Goal: Information Seeking & Learning: Learn about a topic

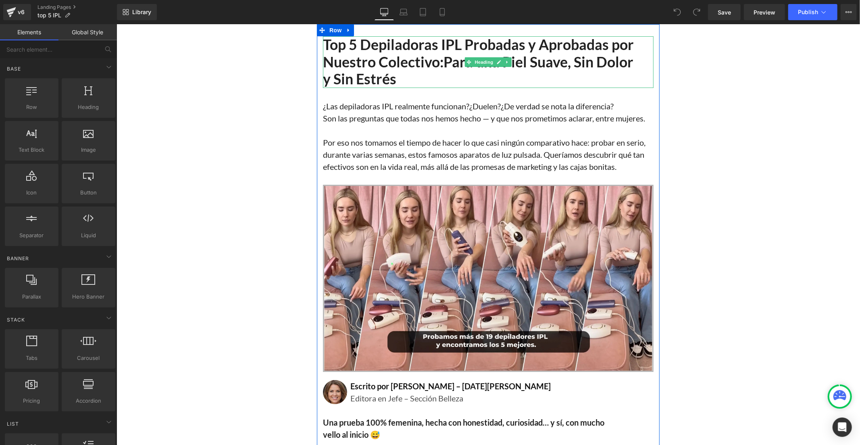
click at [356, 58] on h1 "Top 5 Depiladoras IPL Probadas y Aprobadas por Nuestro Colectivo: Para una Piel…" at bounding box center [487, 62] width 331 height 52
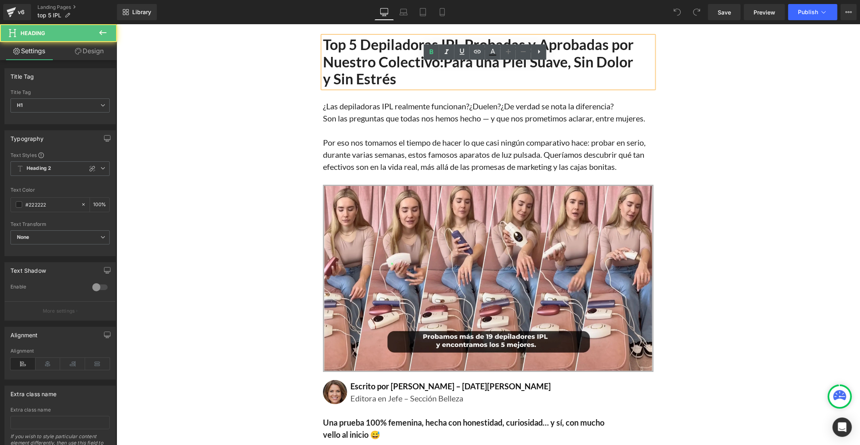
click at [364, 59] on h1 "Top 5 Depiladoras IPL Probadas y Aprobadas por Nuestro Colectivo: Para una Piel…" at bounding box center [487, 62] width 331 height 52
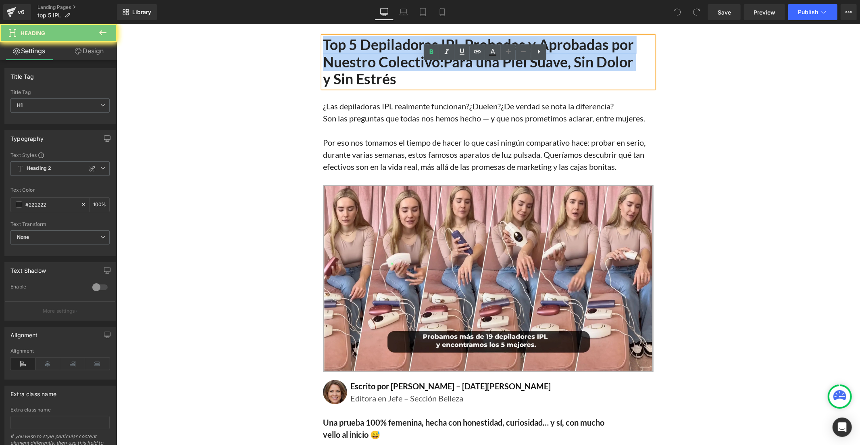
click at [364, 59] on h1 "Top 5 Depiladoras IPL Probadas y Aprobadas por Nuestro Colectivo: Para una Piel…" at bounding box center [487, 62] width 331 height 52
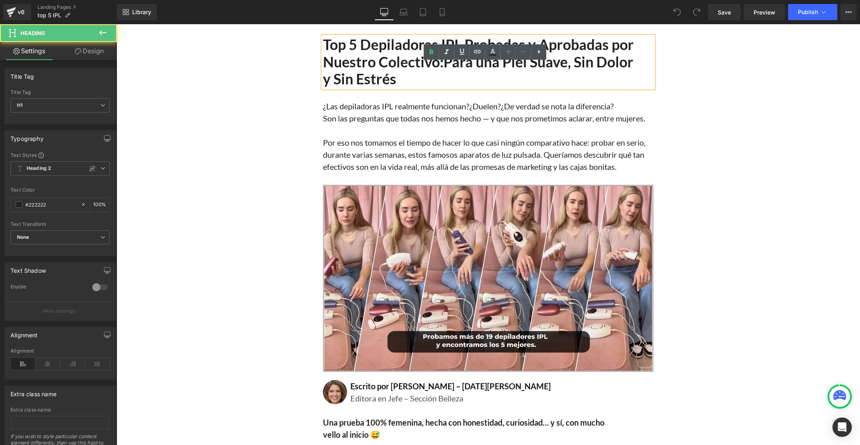
click at [395, 77] on h1 "Top 5 Depiladoras IPL Probadas y Aprobadas por Nuestro Colectivo: Para una Piel…" at bounding box center [487, 62] width 331 height 52
drag, startPoint x: 398, startPoint y: 81, endPoint x: 316, endPoint y: 53, distance: 87.3
copy h1 "Top 5 Depiladoras IPL Probadas y Aprobadas por Nuestro Colectivo: Para una Piel…"
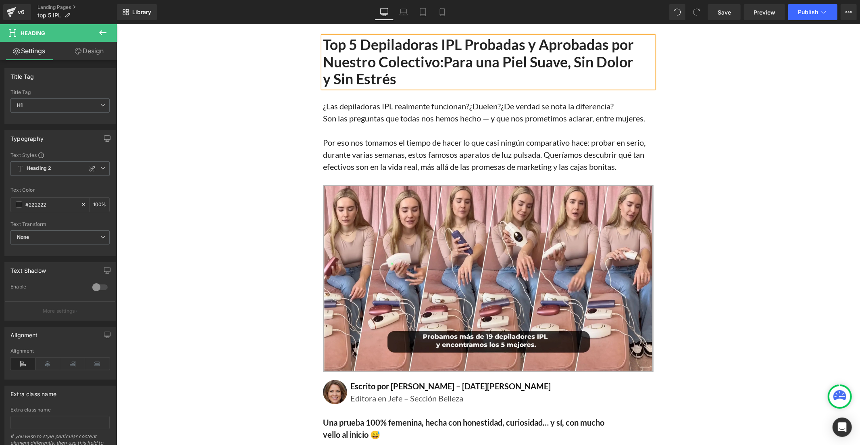
click at [346, 114] on span "Son las preguntas que todas nos hemos hecho — y que nos prometimos aclarar, ent…" at bounding box center [483, 118] width 322 height 10
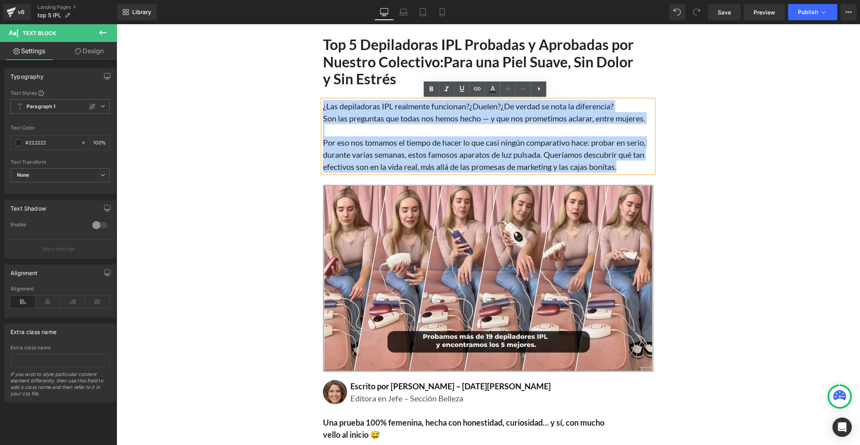
drag, startPoint x: 619, startPoint y: 168, endPoint x: 320, endPoint y: 106, distance: 304.9
click at [322, 106] on div "¿Las depiladoras IPL realmente funcionan? ¿Duelen? ¿De verdad se nota la difere…" at bounding box center [487, 136] width 331 height 73
copy div "¿Las depiladoras IPL realmente funcionan? ¿Duelen? ¿De verdad se nota la difere…"
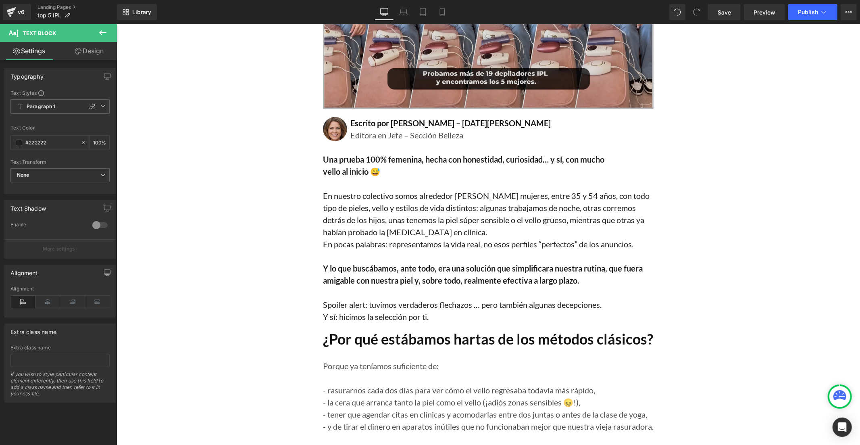
scroll to position [268, 0]
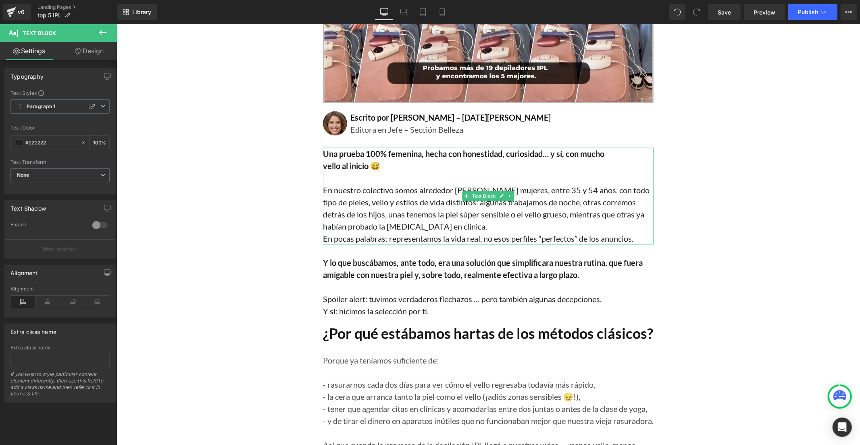
click at [389, 203] on p "En nuestro colectivo somos alrededor [PERSON_NAME] mujeres, entre 35 y 54 años,…" at bounding box center [487, 207] width 331 height 48
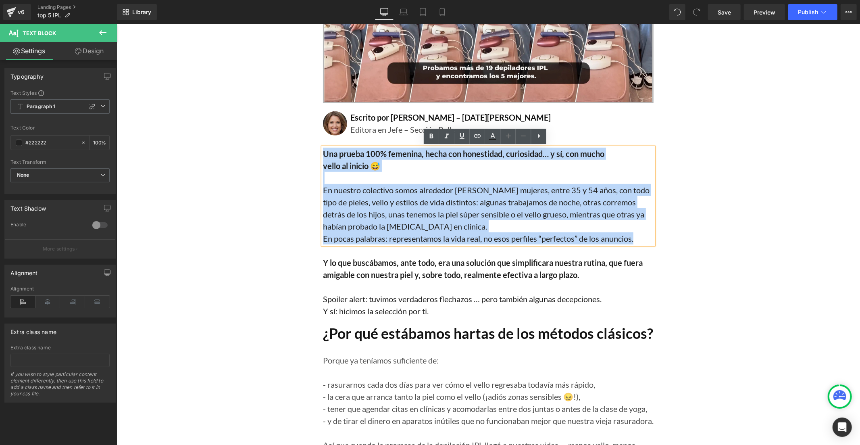
drag, startPoint x: 638, startPoint y: 241, endPoint x: 318, endPoint y: 154, distance: 331.6
click at [322, 154] on div "Una prueba 100% femenina, hecha con honestidad, curiosidad… y sí, con mucho vel…" at bounding box center [487, 195] width 331 height 97
copy div "Una prueba 100% femenina, hecha con honestidad, curiosidad… y sí, con mucho vel…"
click at [391, 204] on p "En nuestro colectivo somos alrededor [PERSON_NAME] mujeres, entre 35 y 54 años,…" at bounding box center [487, 207] width 331 height 48
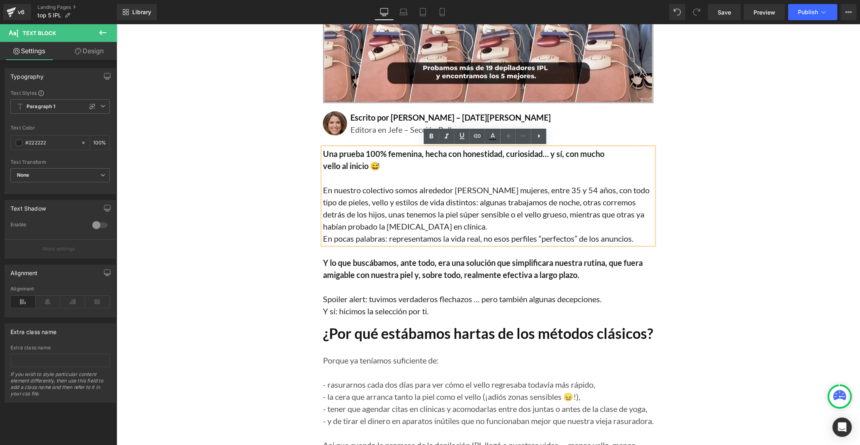
click at [393, 190] on p "En nuestro colectivo somos alrededor [PERSON_NAME] mujeres, entre 35 y 54 años,…" at bounding box center [487, 207] width 331 height 48
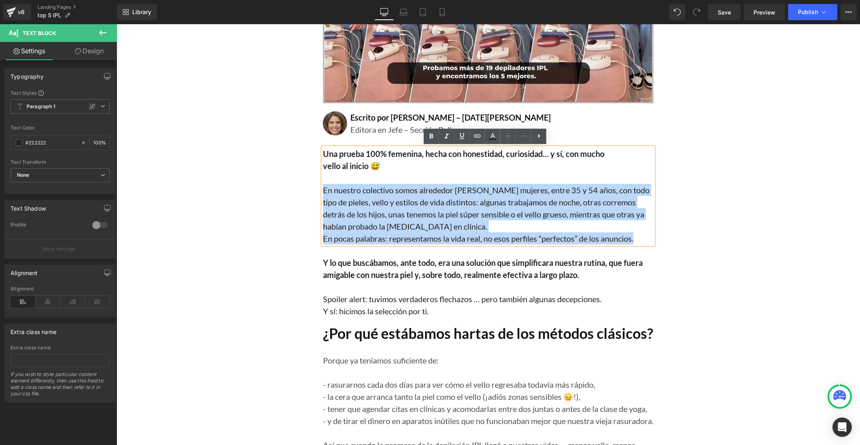
drag, startPoint x: 638, startPoint y: 236, endPoint x: 321, endPoint y: 187, distance: 321.1
click at [322, 187] on div "Una prueba 100% femenina, hecha con honestidad, curiosidad… y sí, con mucho vel…" at bounding box center [487, 195] width 331 height 97
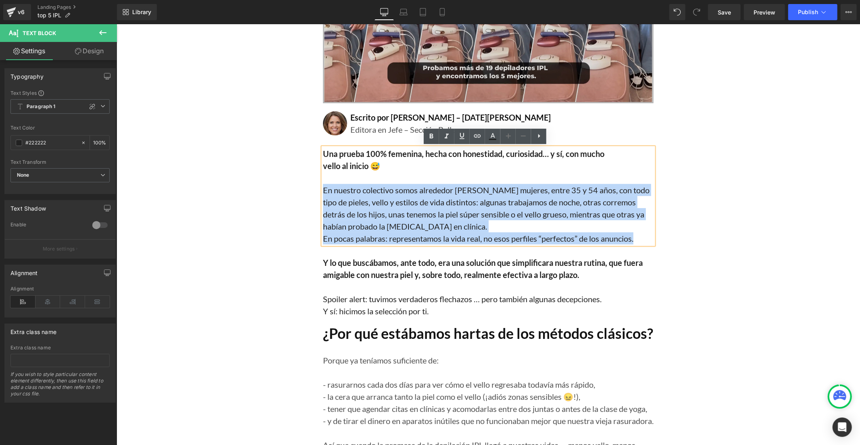
copy div "En nuestro colectivo somos alrededor [PERSON_NAME] mujeres, entre 35 y 54 años,…"
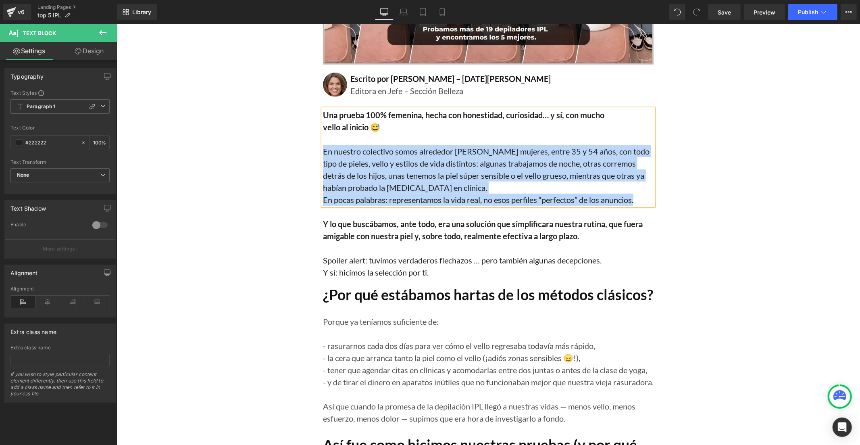
scroll to position [358, 0]
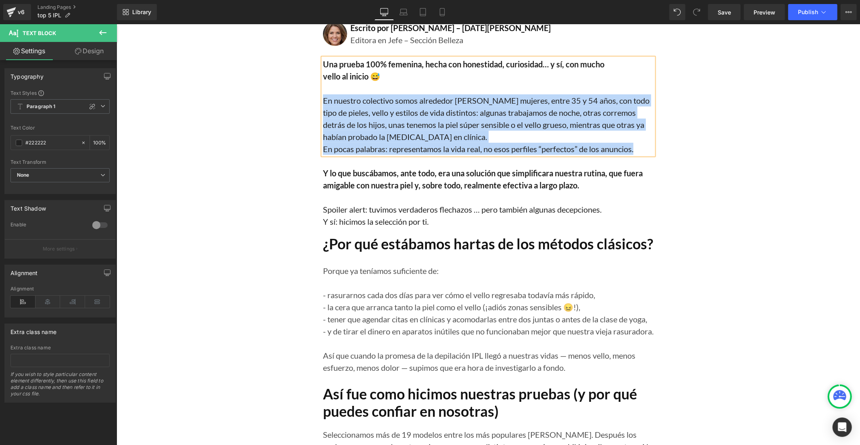
click at [378, 183] on b "Y lo que buscábamos, ante todo, era una solución que simplificara nuestra rutin…" at bounding box center [482, 179] width 320 height 22
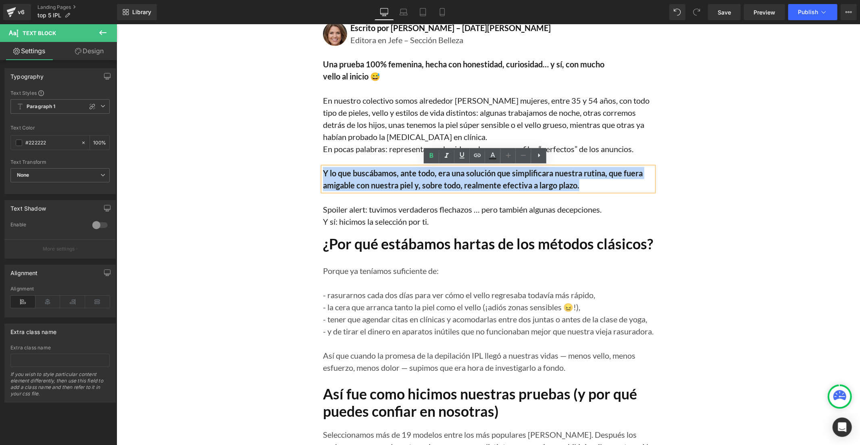
drag, startPoint x: 580, startPoint y: 185, endPoint x: 316, endPoint y: 172, distance: 263.5
click at [316, 172] on div "Top 5 Depiladoras IPL Probadas y Aprobadas por Nuestro Colectivo: Para una Piel…" at bounding box center [487, 346] width 343 height 1337
copy b "Y lo que buscábamos, ante todo, era una solución que simplificara nuestra rutin…"
click at [355, 218] on p "Y sí: hicimos la selección por ti." at bounding box center [487, 221] width 331 height 12
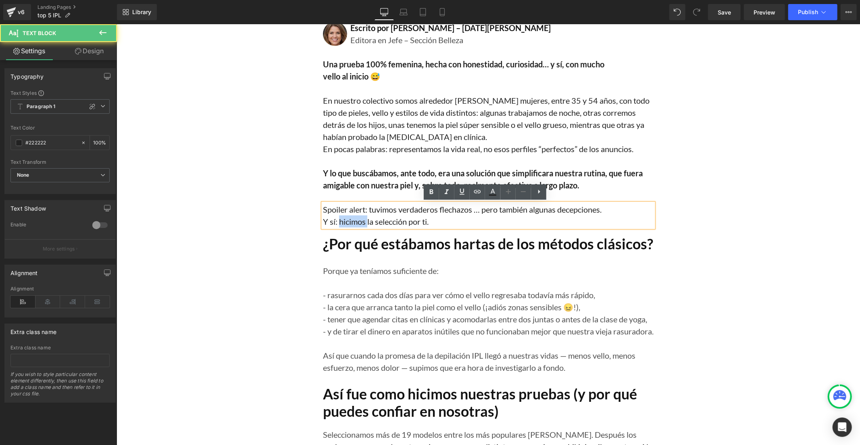
click at [355, 218] on p "Y sí: hicimos la selección por ti." at bounding box center [487, 221] width 331 height 12
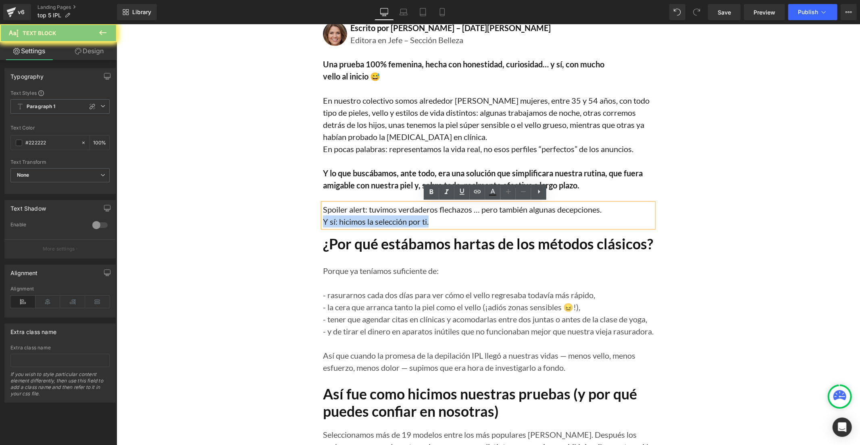
click at [355, 218] on p "Y sí: hicimos la selección por ti." at bounding box center [487, 221] width 331 height 12
click at [393, 215] on p "Y sí: hicimos la selección por ti." at bounding box center [487, 221] width 331 height 12
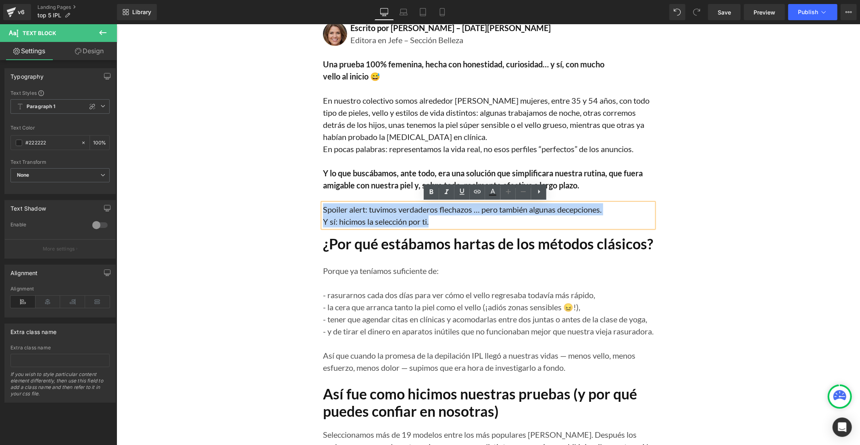
drag, startPoint x: 435, startPoint y: 218, endPoint x: 320, endPoint y: 205, distance: 116.0
click at [322, 205] on div "Spoiler alert: tuvimos verdaderos flechazos … pero también algunas decepciones.…" at bounding box center [487, 215] width 331 height 24
copy div "Spoiler alert: tuvimos verdaderos flechazos … pero también algunas decepciones.…"
click at [354, 247] on h1 "¿Por qué estábamos hartas de los métodos clásicos?" at bounding box center [487, 243] width 331 height 17
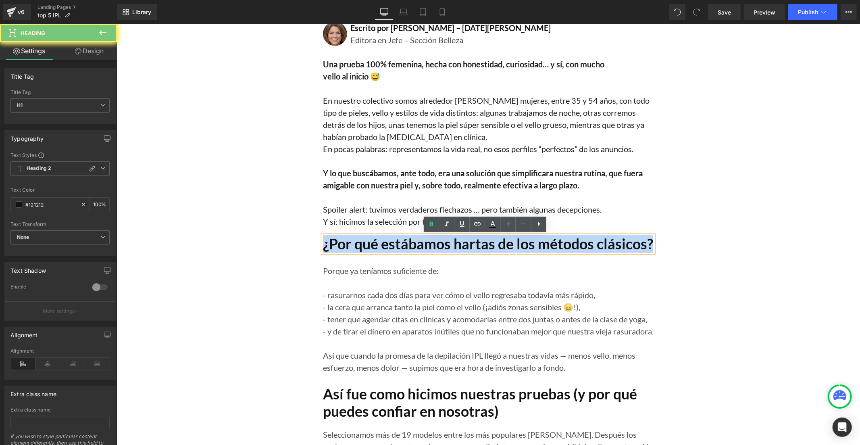
click at [354, 247] on h1 "¿Por qué estábamos hartas de los métodos clásicos?" at bounding box center [487, 243] width 331 height 17
copy h1 "¿Por qué estábamos hartas de los métodos clásicos?"
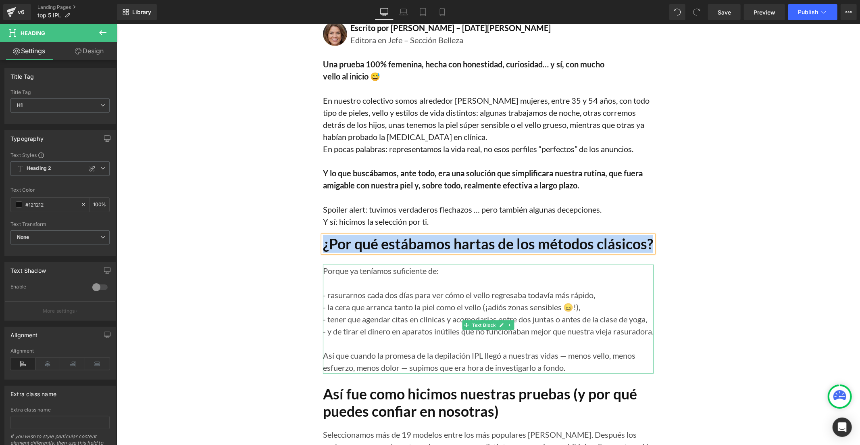
click at [378, 279] on div at bounding box center [487, 282] width 331 height 12
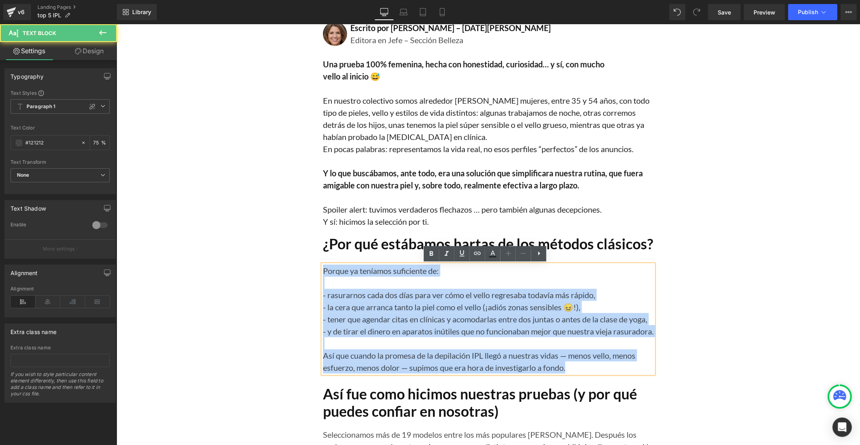
drag, startPoint x: 573, startPoint y: 377, endPoint x: 321, endPoint y: 274, distance: 272.2
click at [322, 274] on div "Porque ya teníamos suficiente de: - rasurarnos cada dos días para ver cómo el v…" at bounding box center [487, 318] width 331 height 109
copy div "Porque ya teníamos suficiente de: - rasurarnos cada dos días para ver cómo el v…"
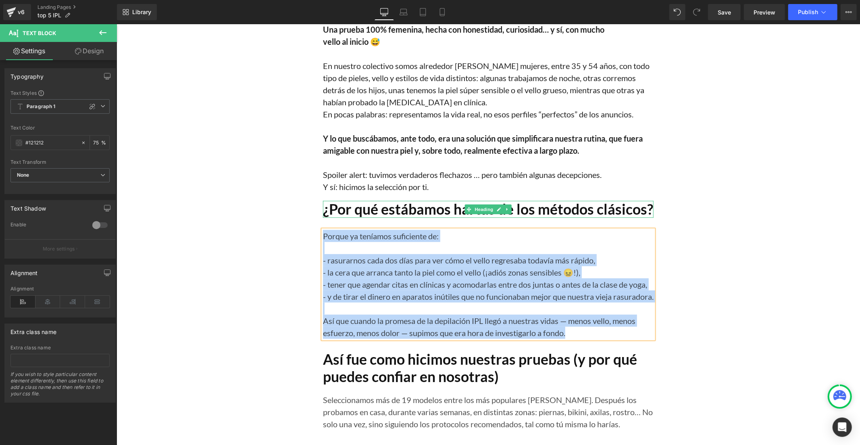
scroll to position [582, 0]
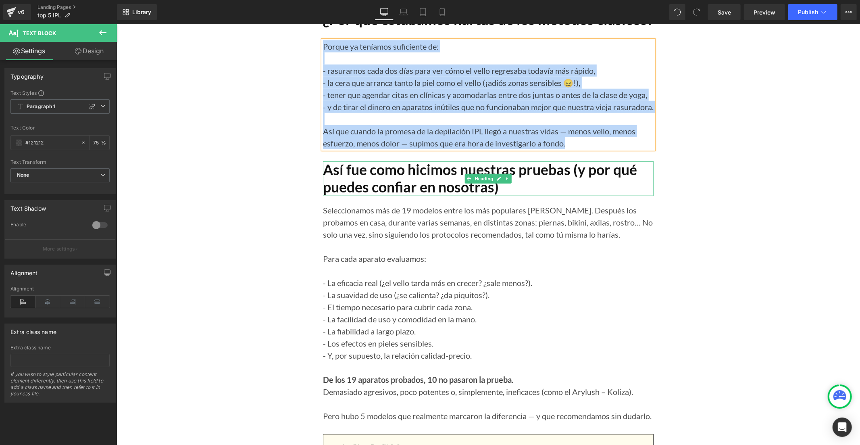
click at [372, 195] on h1 "Así fue como hicimos nuestras pruebas (y por qué puedes confiar en nosotras)" at bounding box center [487, 178] width 331 height 34
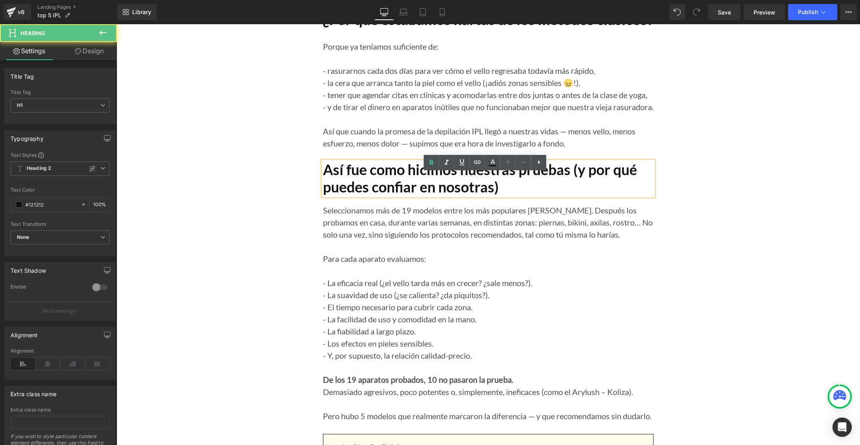
click at [376, 192] on h1 "Así fue como hicimos nuestras pruebas (y por qué puedes confiar en nosotras)" at bounding box center [487, 178] width 331 height 34
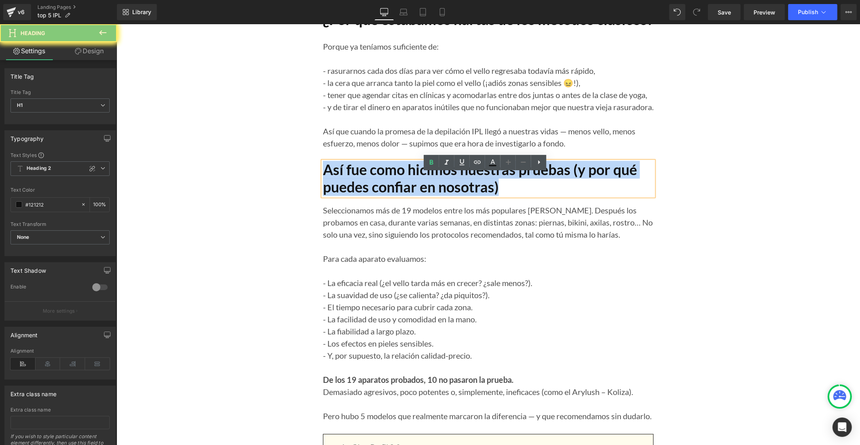
click at [376, 192] on h1 "Así fue como hicimos nuestras pruebas (y por qué puedes confiar en nosotras)" at bounding box center [487, 178] width 331 height 34
copy h1 "Así fue como hicimos nuestras pruebas (y por qué puedes confiar en nosotras)"
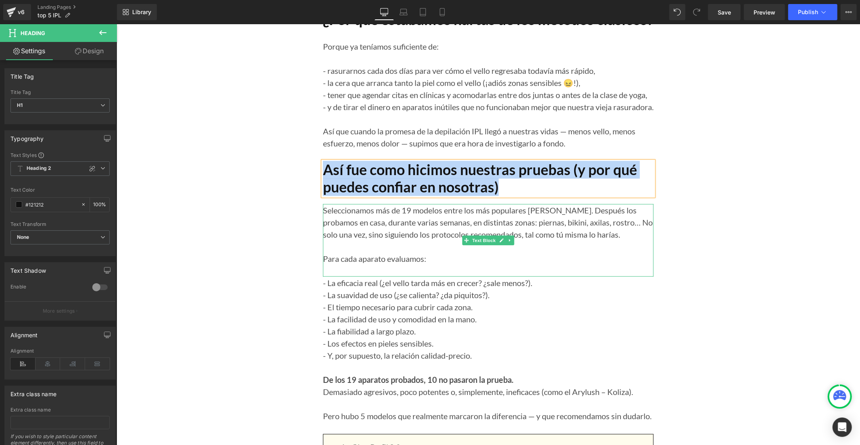
click at [368, 236] on p "Seleccionamos más de 19 modelos entre los más populares [PERSON_NAME]. Después …" at bounding box center [487, 222] width 331 height 36
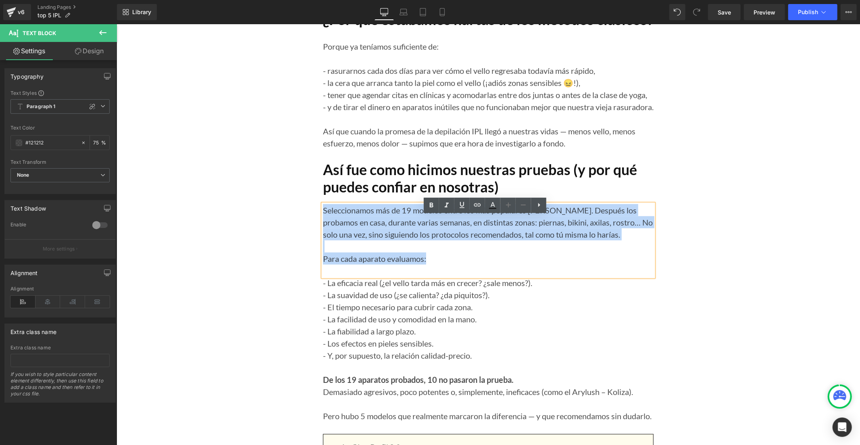
drag, startPoint x: 426, startPoint y: 272, endPoint x: 313, endPoint y: 224, distance: 123.0
click at [316, 224] on div "Top 5 Depiladoras IPL Probadas y Aprobadas por Nuestro Colectivo: Para una Piel…" at bounding box center [487, 122] width 343 height 1337
copy div "Seleccionamos más de 19 modelos entre los más populares [PERSON_NAME]. Después …"
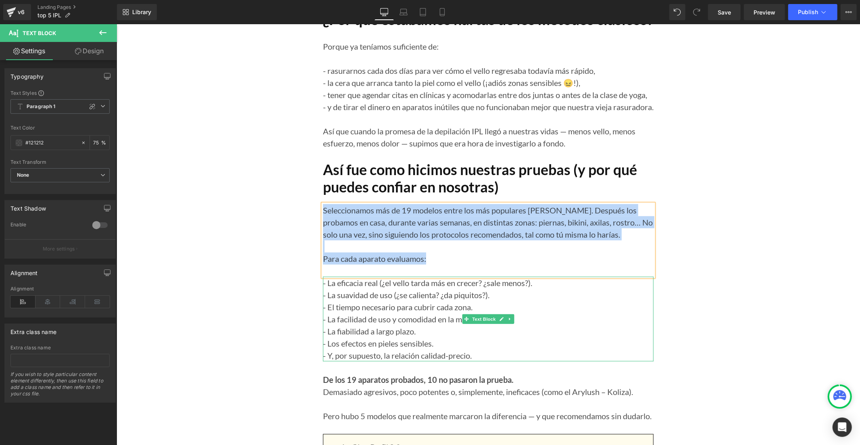
click at [401, 323] on span "- La facilidad de uso y comodidad en la mano." at bounding box center [399, 319] width 154 height 10
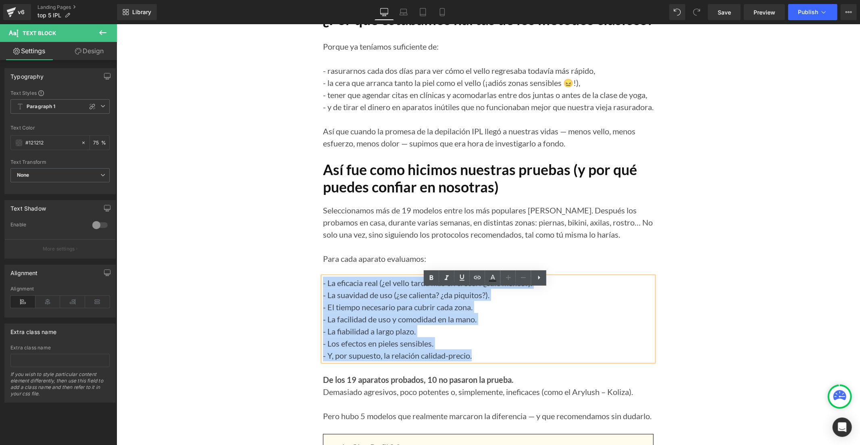
drag, startPoint x: 478, startPoint y: 364, endPoint x: 320, endPoint y: 292, distance: 173.7
click at [322, 292] on div "- La eficacia real (¿el vello tarda más en crecer? ¿sale menos?). - La suavidad…" at bounding box center [487, 318] width 331 height 85
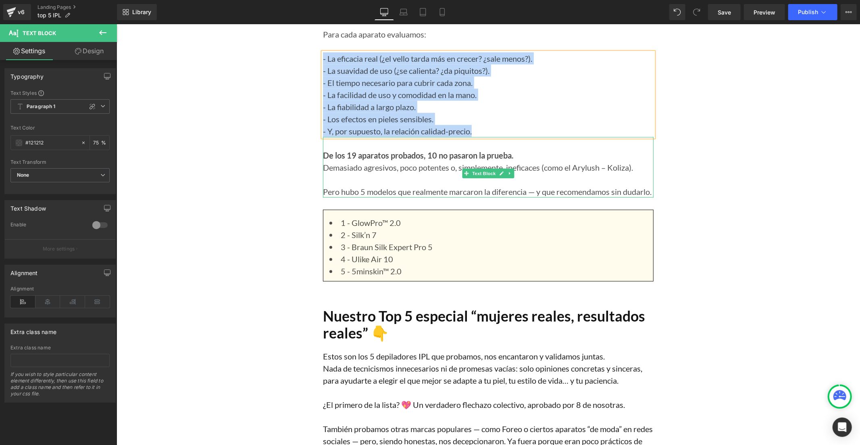
click at [375, 160] on strong "De los 19 aparatos probados, 10 no pasaron la prueba." at bounding box center [417, 155] width 191 height 10
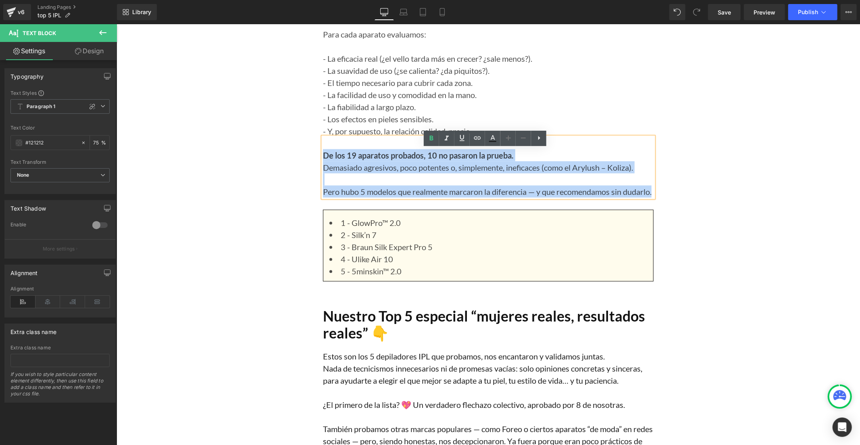
drag, startPoint x: 354, startPoint y: 214, endPoint x: 318, endPoint y: 168, distance: 58.1
click at [322, 168] on div "De los 19 aparatos probados, 10 no pasaron la prueba. Demasiado agresivos, poco…" at bounding box center [487, 167] width 331 height 60
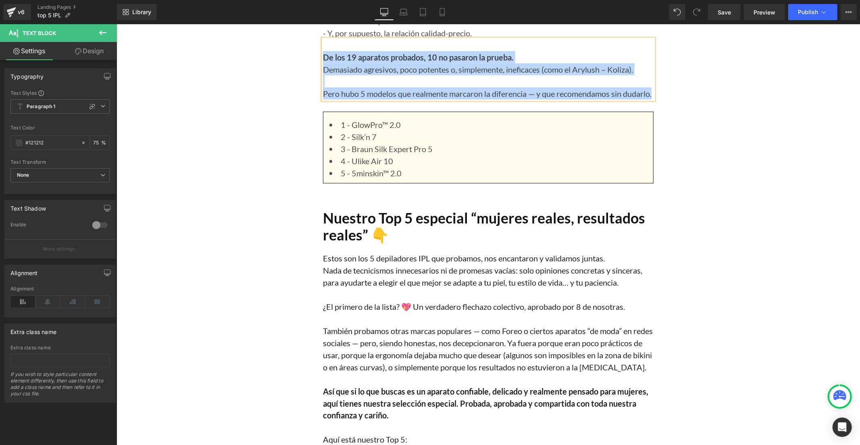
scroll to position [985, 0]
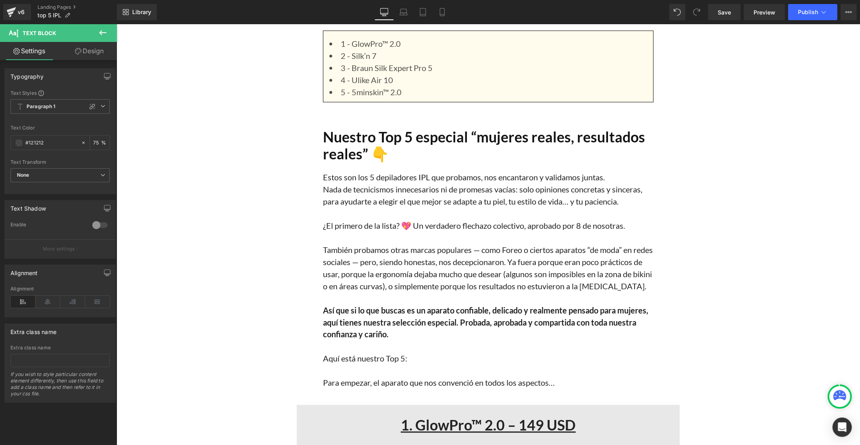
click at [345, 162] on h1 "Nuestro Top 5 especial “mujeres reales, resultados reales” 👇" at bounding box center [487, 145] width 331 height 34
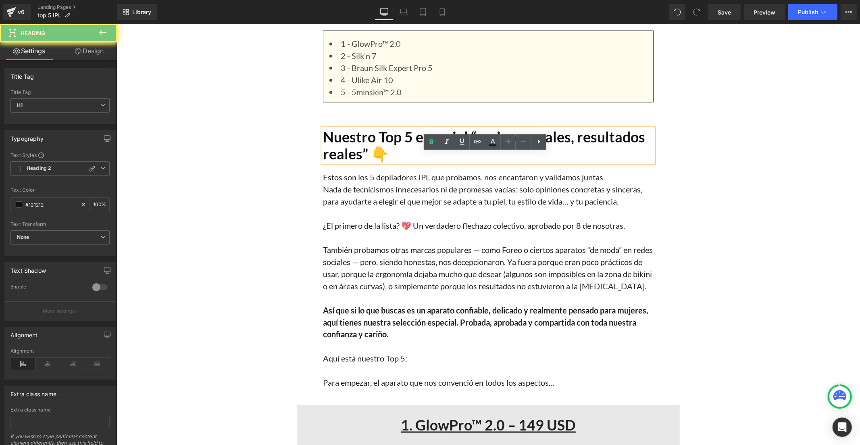
click at [345, 162] on h1 "Nuestro Top 5 especial “mujeres reales, resultados reales” 👇" at bounding box center [487, 145] width 331 height 34
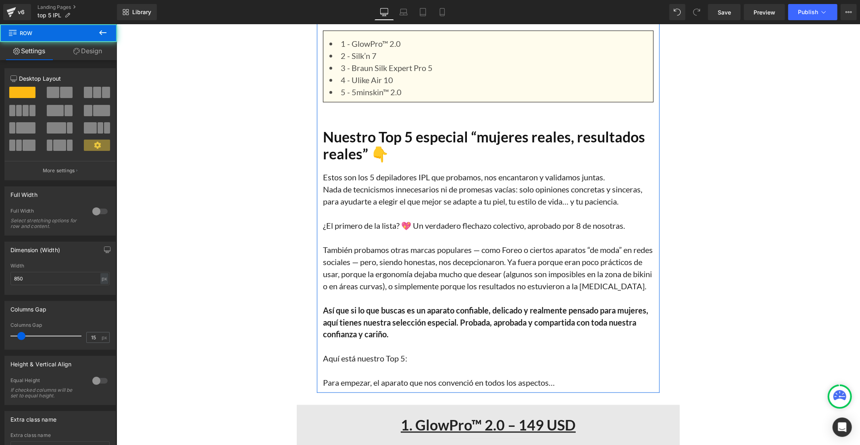
click at [364, 276] on p "También probamos otras marcas populares — como Foreo o ciertos aparatos “de mod…" at bounding box center [487, 267] width 331 height 48
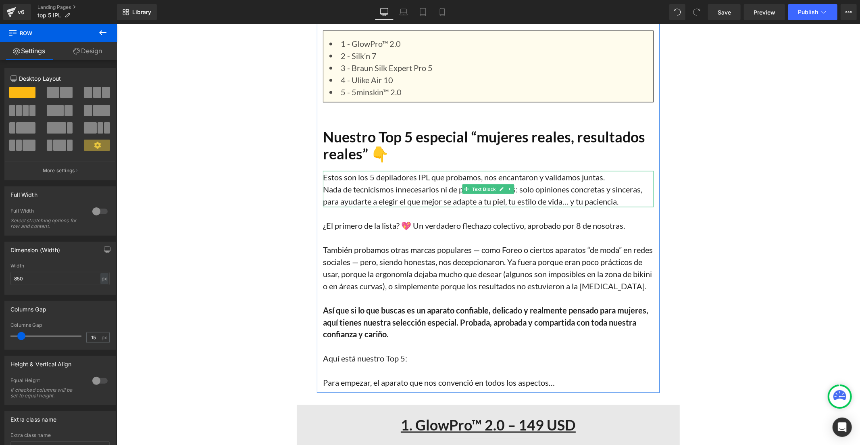
click at [374, 207] on p "Nada de tecnicismos innecesarios ni de promesas vacías: solo opiniones concreta…" at bounding box center [487, 195] width 331 height 24
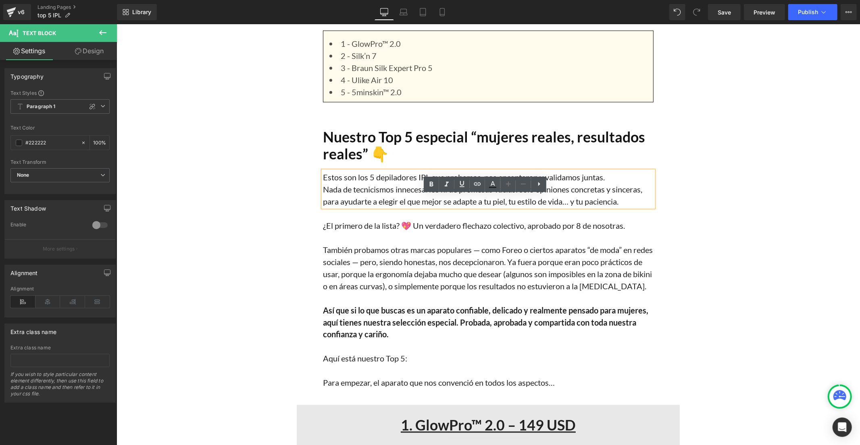
click at [395, 207] on p "Nada de tecnicismos innecesarios ni de promesas vacías: solo opiniones concreta…" at bounding box center [487, 195] width 331 height 24
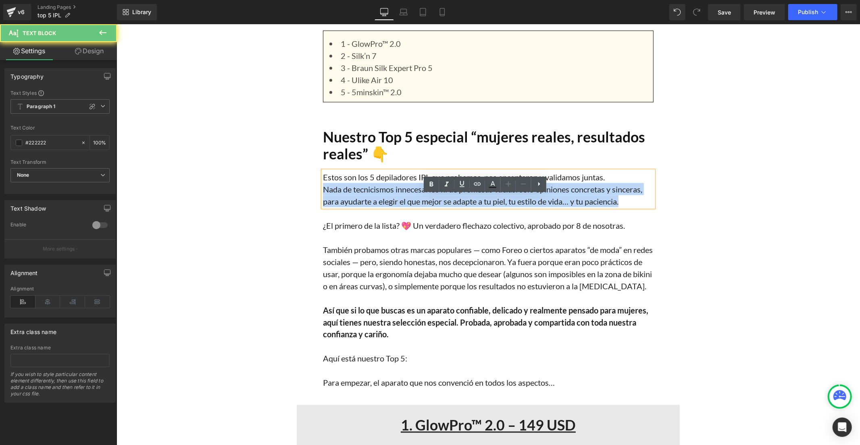
click at [395, 207] on p "Nada de tecnicismos innecesarios ni de promesas vacías: solo opiniones concreta…" at bounding box center [487, 195] width 331 height 24
click at [399, 207] on p "Nada de tecnicismos innecesarios ni de promesas vacías: solo opiniones concreta…" at bounding box center [487, 195] width 331 height 24
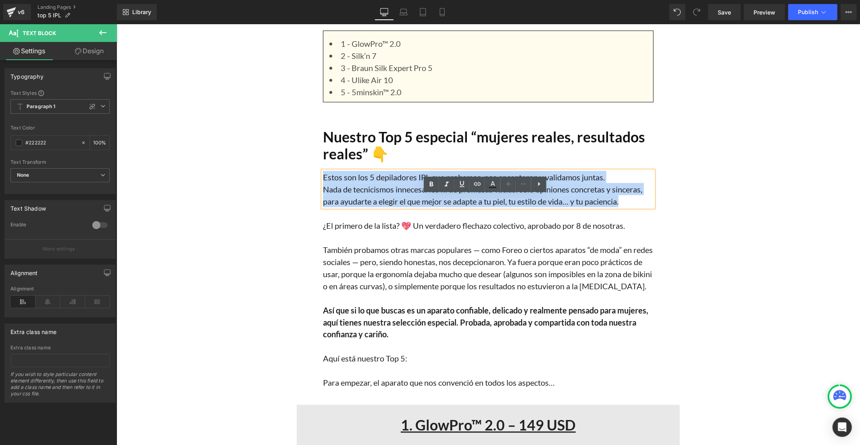
drag, startPoint x: 626, startPoint y: 225, endPoint x: 319, endPoint y: 191, distance: 309.4
click at [346, 231] on p "¿El primero de la lista? 💖 Un verdadero flechazo colectivo, aprobado por 8 de n…" at bounding box center [487, 225] width 331 height 12
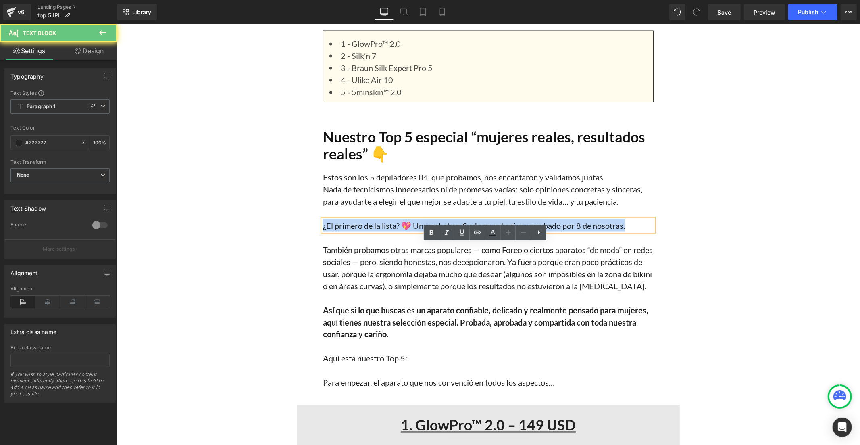
click at [346, 231] on p "¿El primero de la lista? 💖 Un verdadero flechazo colectivo, aprobado por 8 de n…" at bounding box center [487, 225] width 331 height 12
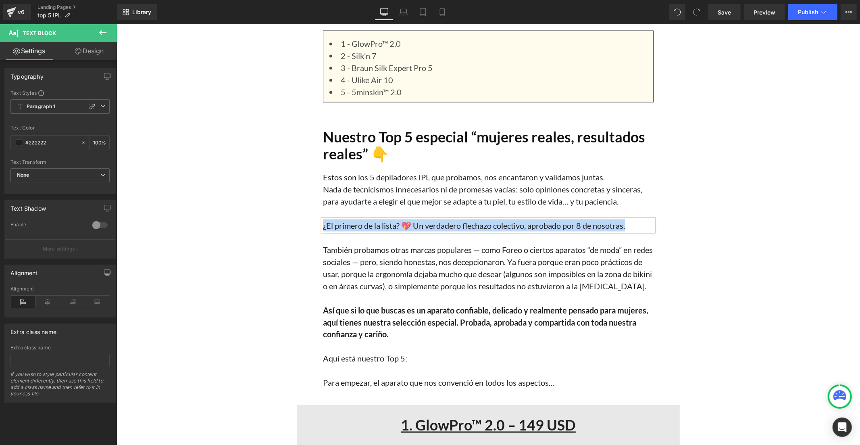
click at [365, 291] on p "También probamos otras marcas populares — como Foreo o ciertos aparatos “de mod…" at bounding box center [487, 267] width 331 height 48
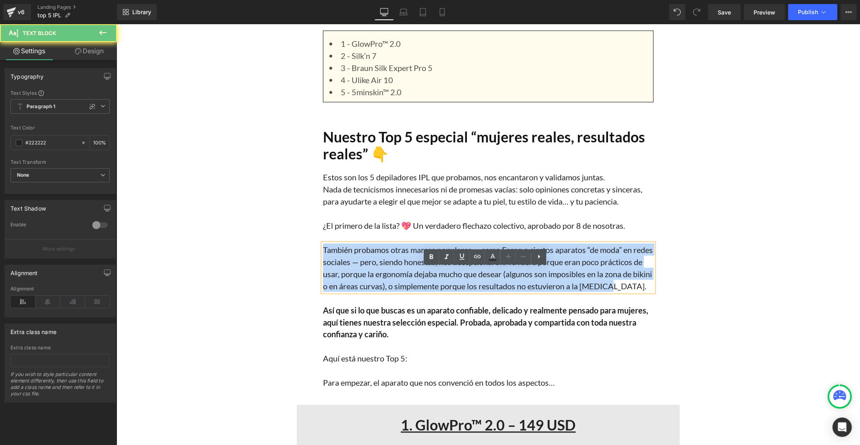
click at [365, 291] on p "También probamos otras marcas populares — como Foreo o ciertos aparatos “de mod…" at bounding box center [487, 267] width 331 height 48
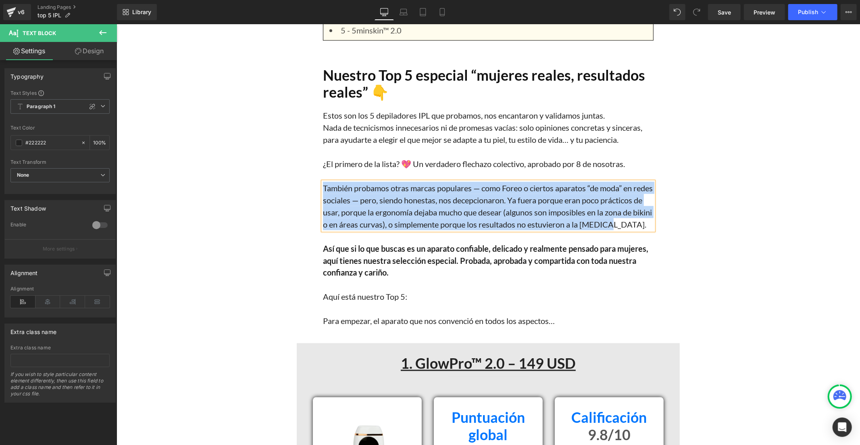
scroll to position [1254, 0]
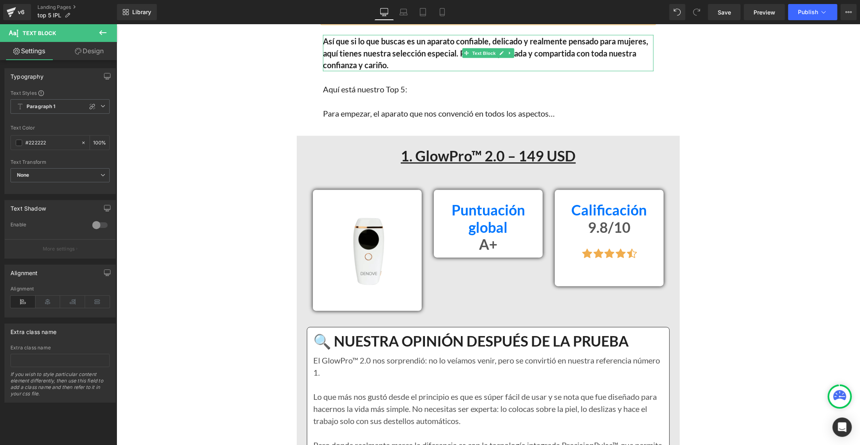
click at [326, 70] on b "Así que si lo que buscas es un aparato confiable, delicado y realmente pensado …" at bounding box center [484, 53] width 325 height 34
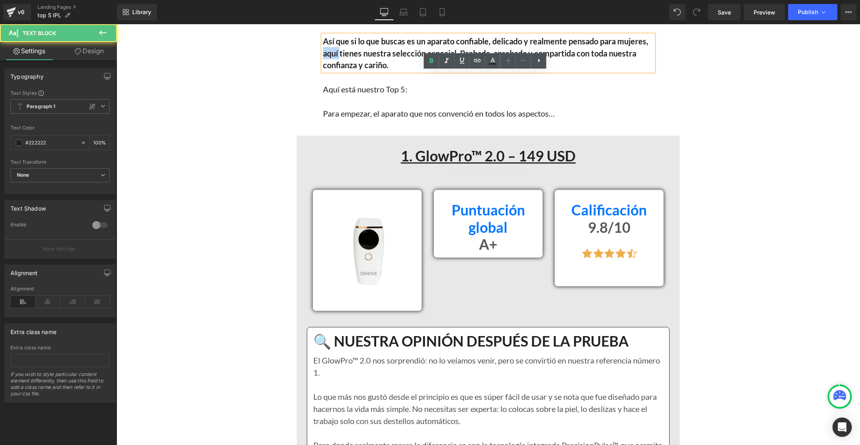
click at [326, 70] on b "Así que si lo que buscas es un aparato confiable, delicado y realmente pensado …" at bounding box center [484, 53] width 325 height 34
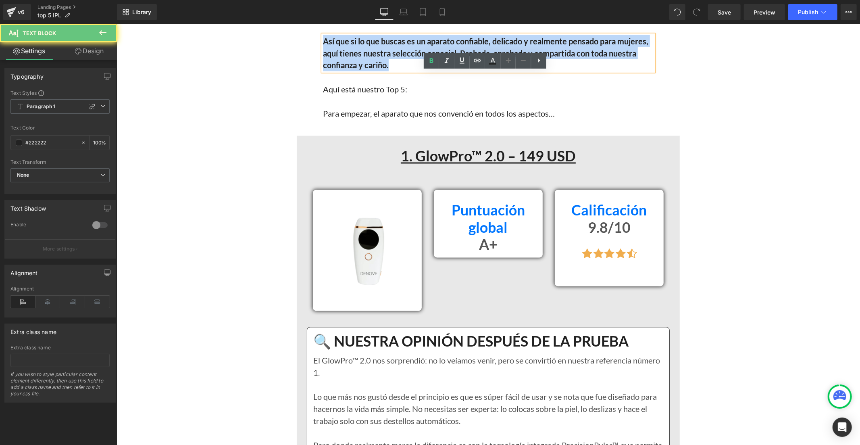
click at [326, 70] on b "Así que si lo que buscas es un aparato confiable, delicado y realmente pensado …" at bounding box center [484, 53] width 325 height 34
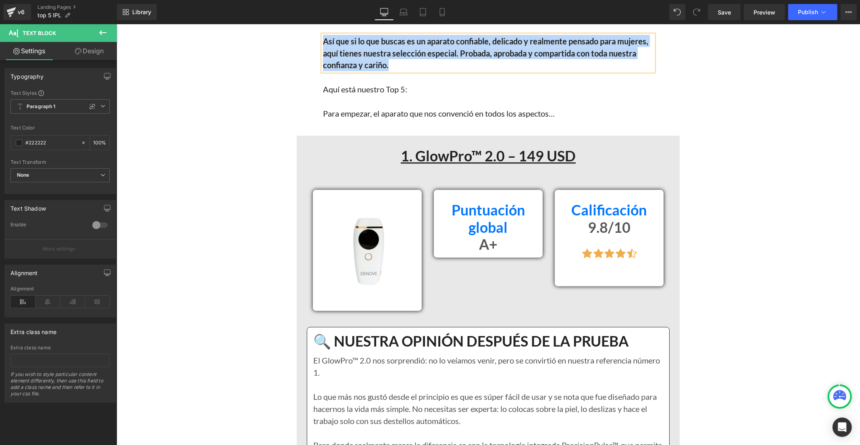
click at [349, 95] on p "Aquí está nuestro Top 5:" at bounding box center [487, 89] width 331 height 12
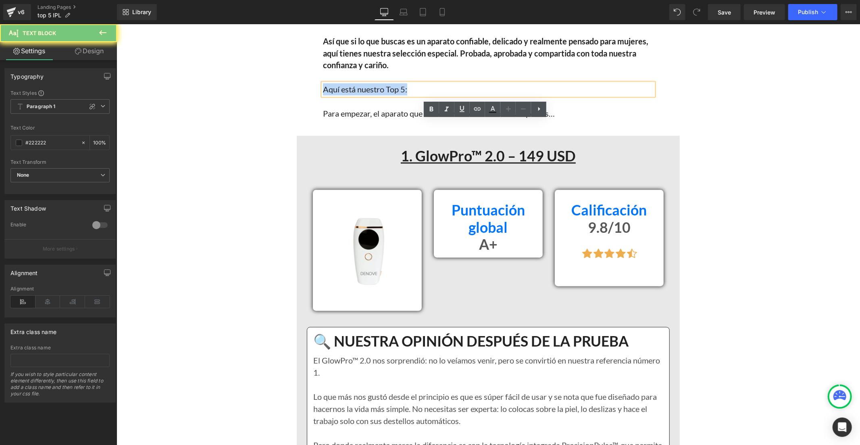
click at [349, 95] on p "Aquí está nuestro Top 5:" at bounding box center [487, 89] width 331 height 12
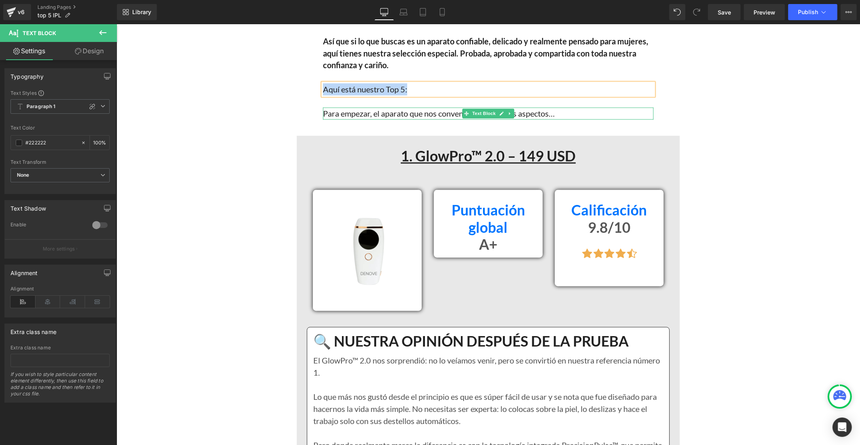
click at [348, 119] on p "Para empezar, el aparato que nos convenció en todos los aspectos…" at bounding box center [487, 113] width 331 height 12
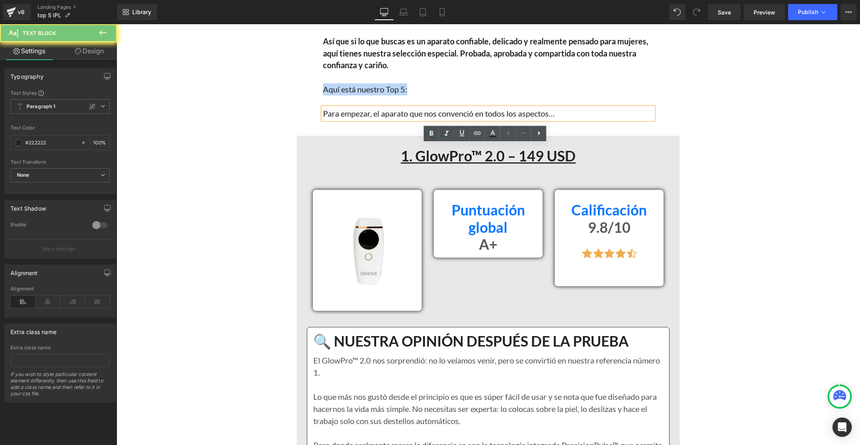
click at [348, 119] on p "Para empezar, el aparato que nos convenció en todos los aspectos…" at bounding box center [487, 113] width 331 height 12
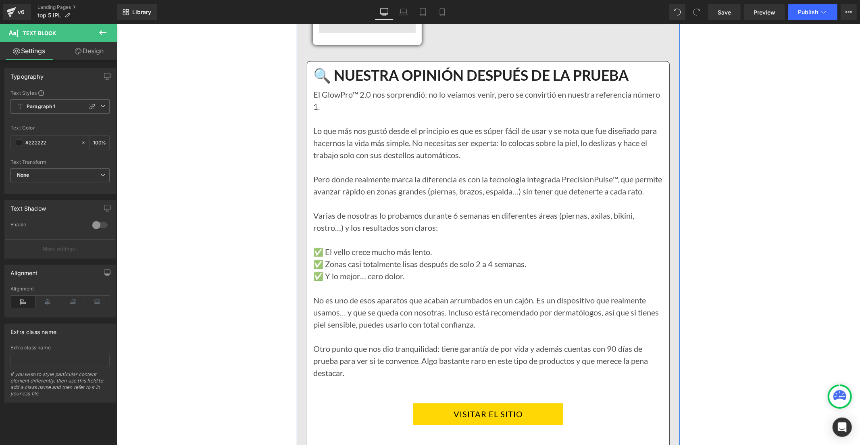
scroll to position [1522, 0]
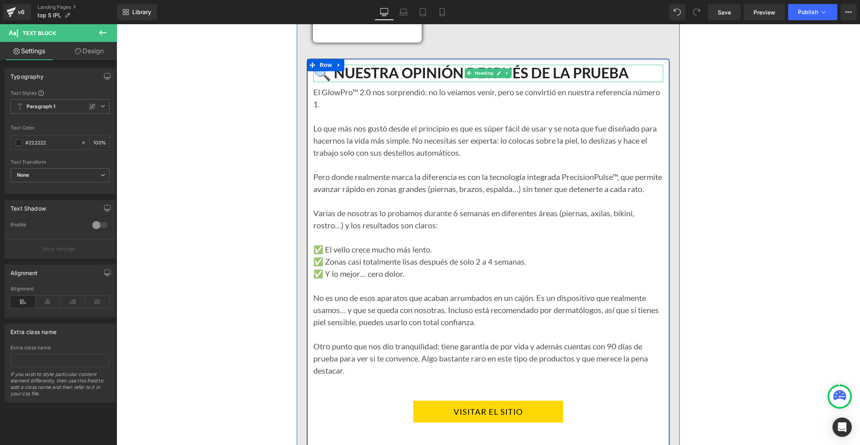
click at [389, 81] on h1 "🔍 NUESTRA OPINIÓN DESPUÉS DE LA PRUEBA" at bounding box center [488, 72] width 350 height 17
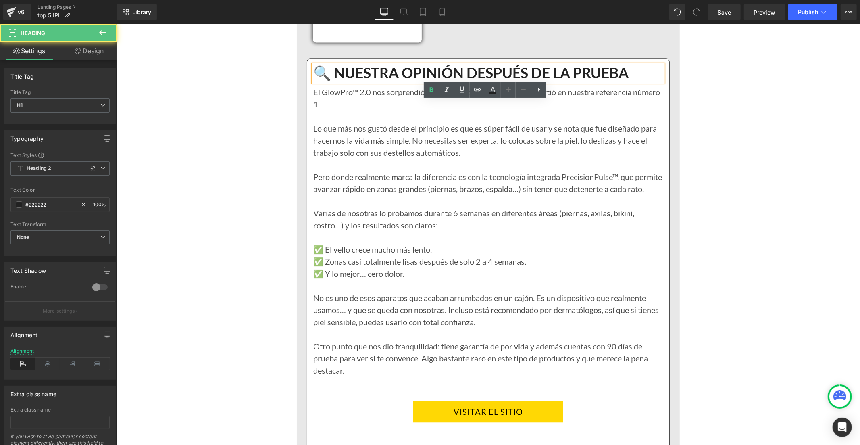
click at [389, 81] on h1 "🔍 NUESTRA OPINIÓN DESPUÉS DE LA PRUEBA" at bounding box center [488, 72] width 350 height 17
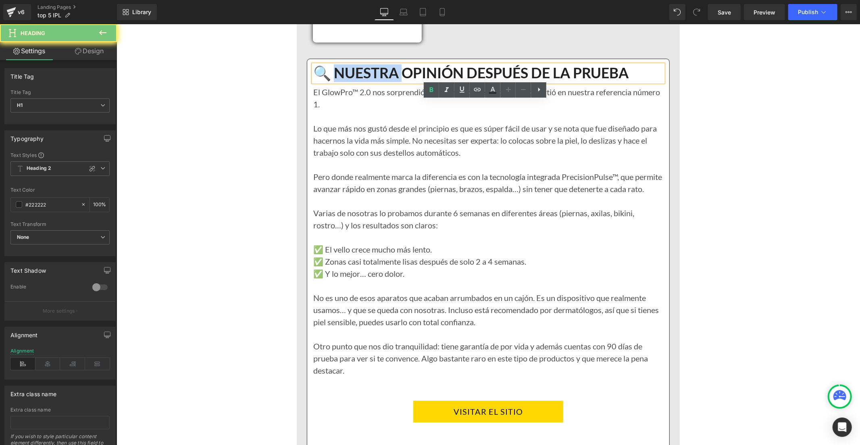
click at [389, 81] on h1 "🔍 NUESTRA OPINIÓN DESPUÉS DE LA PRUEBA" at bounding box center [488, 72] width 350 height 17
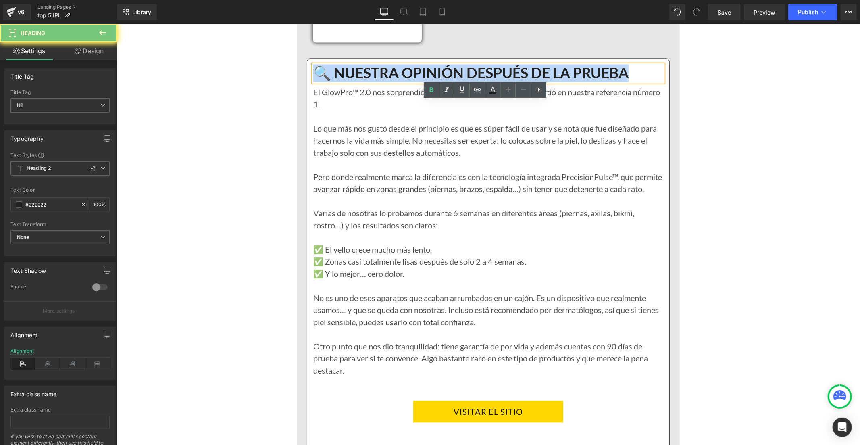
click at [389, 81] on h1 "🔍 NUESTRA OPINIÓN DESPUÉS DE LA PRUEBA" at bounding box center [488, 72] width 350 height 17
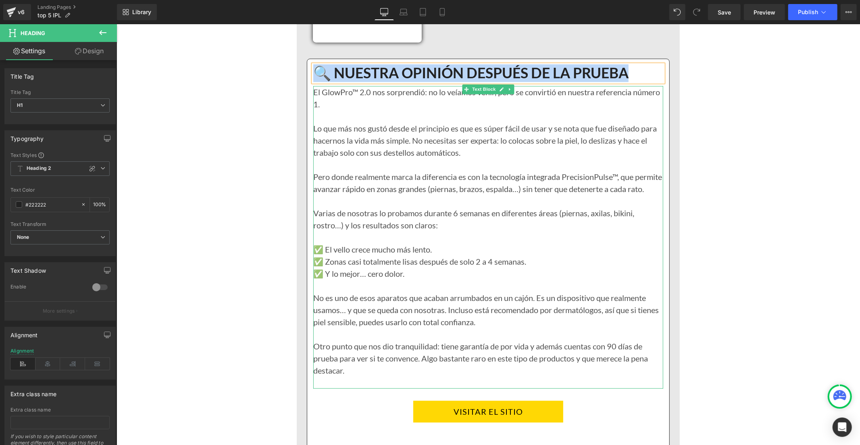
click at [408, 170] on p at bounding box center [488, 164] width 350 height 12
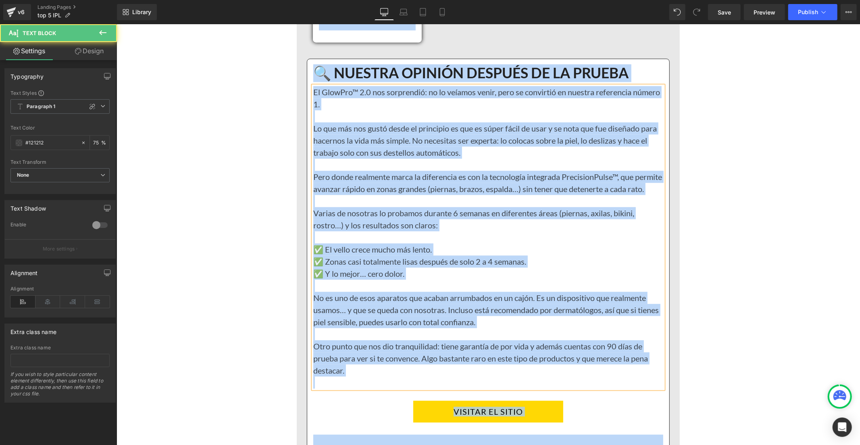
click at [409, 170] on p at bounding box center [488, 164] width 350 height 12
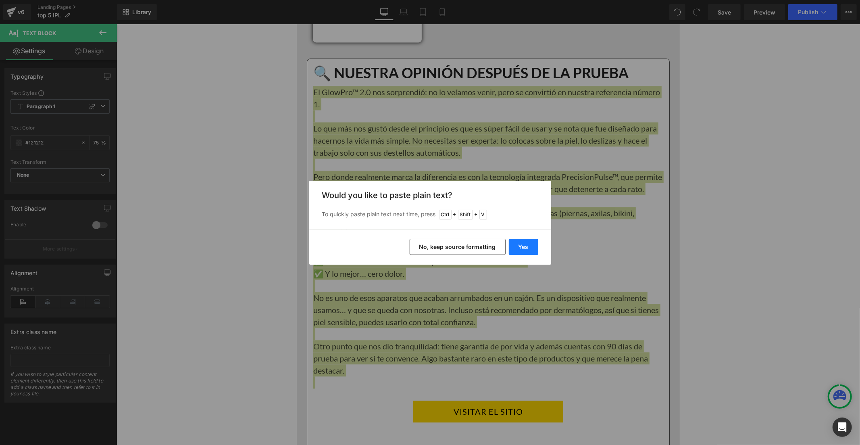
click at [520, 249] on button "Yes" at bounding box center [523, 247] width 29 height 16
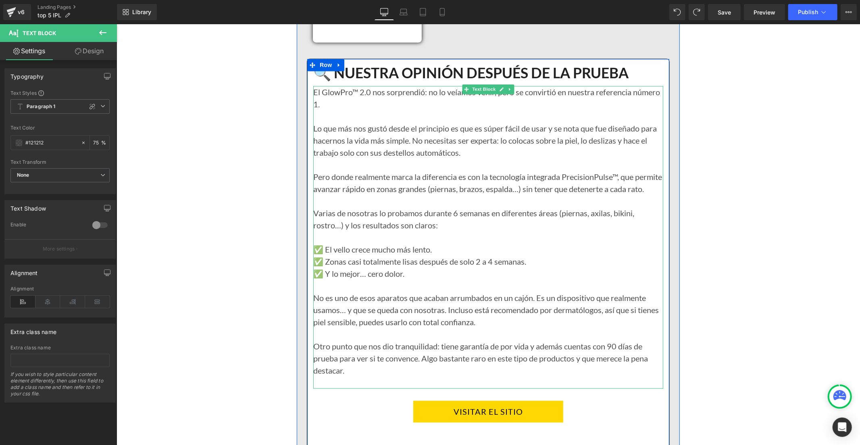
click at [522, 206] on p at bounding box center [488, 200] width 350 height 12
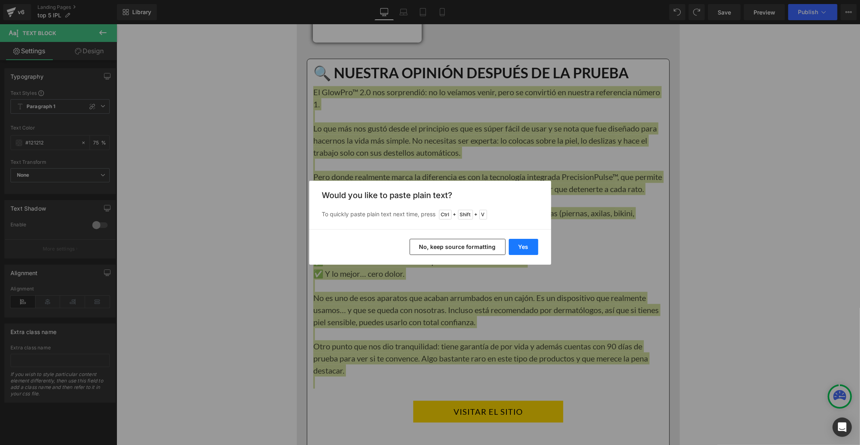
click at [523, 250] on button "Yes" at bounding box center [523, 247] width 29 height 16
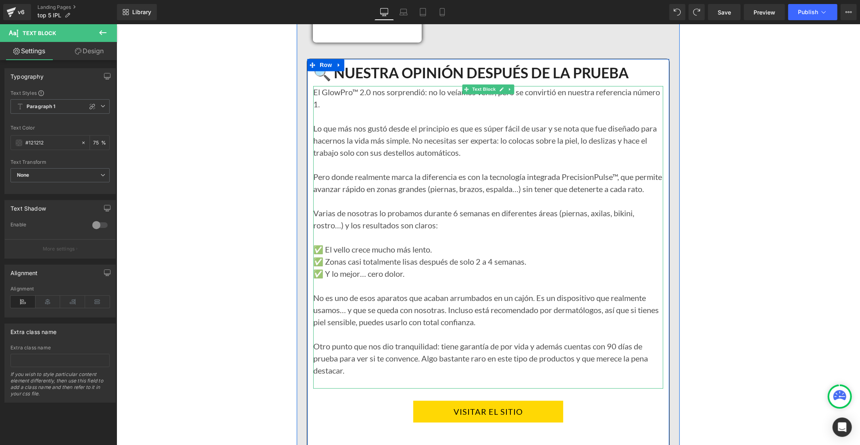
click at [522, 206] on p at bounding box center [488, 200] width 350 height 12
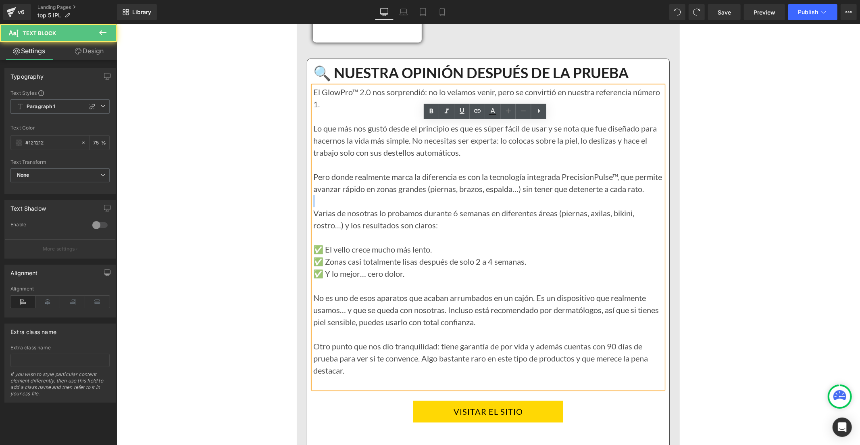
click at [522, 206] on p at bounding box center [488, 200] width 350 height 12
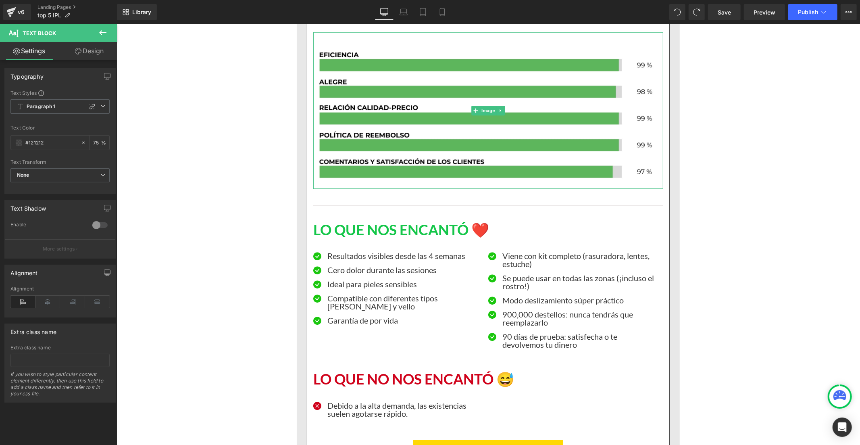
scroll to position [2015, 0]
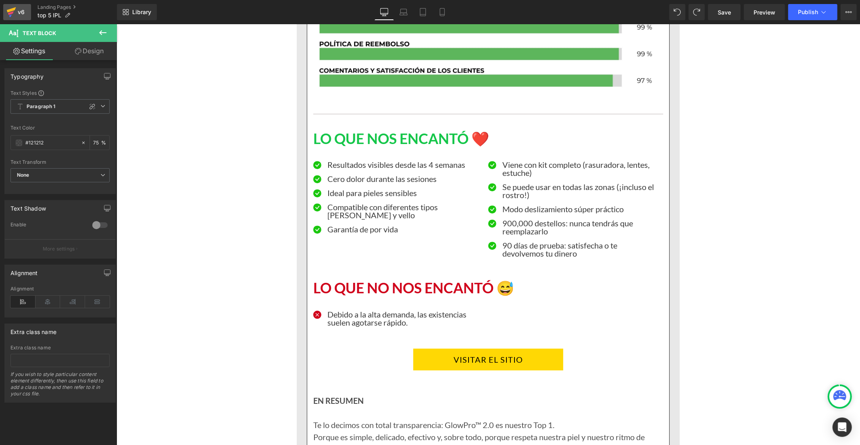
click at [18, 13] on div "v6" at bounding box center [21, 12] width 10 height 10
